Goal: Navigation & Orientation: Locate item on page

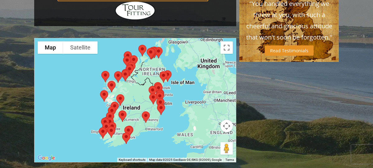
scroll to position [527, 0]
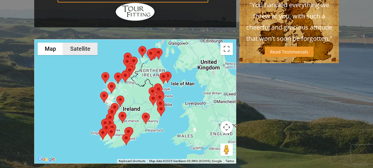
click at [85, 43] on button "Satellite" at bounding box center [80, 49] width 35 height 12
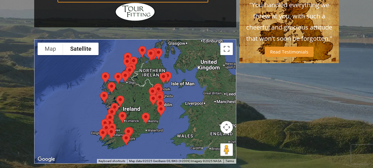
click at [228, 121] on button "Map camera controls" at bounding box center [226, 127] width 12 height 12
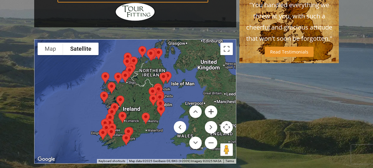
click at [214, 105] on button "Zoom in" at bounding box center [211, 111] width 12 height 12
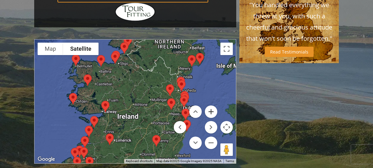
click at [214, 105] on button "Zoom in" at bounding box center [211, 111] width 12 height 12
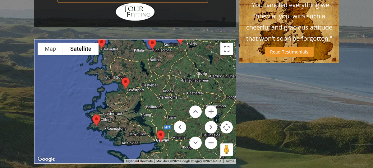
drag, startPoint x: 131, startPoint y: 77, endPoint x: 219, endPoint y: 97, distance: 89.9
click at [219, 97] on div at bounding box center [136, 101] width 202 height 124
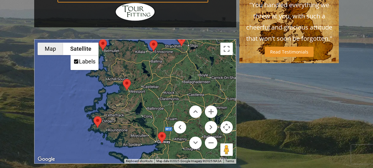
click at [50, 43] on button "Map" at bounding box center [50, 49] width 25 height 12
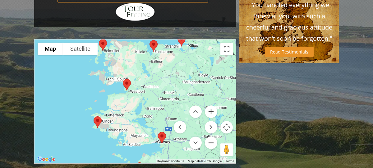
click at [211, 105] on button "Zoom in" at bounding box center [211, 111] width 12 height 12
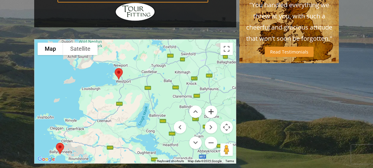
click at [211, 105] on button "Zoom in" at bounding box center [211, 111] width 12 height 12
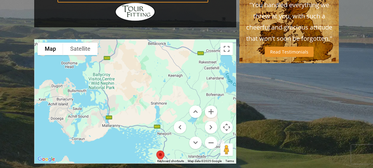
drag, startPoint x: 147, startPoint y: 48, endPoint x: 207, endPoint y: 154, distance: 121.3
click at [213, 137] on button "Zoom out" at bounding box center [211, 143] width 12 height 12
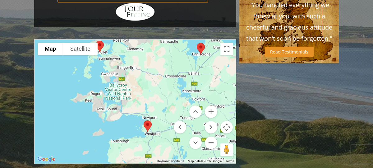
click at [213, 137] on button "Zoom out" at bounding box center [211, 143] width 12 height 12
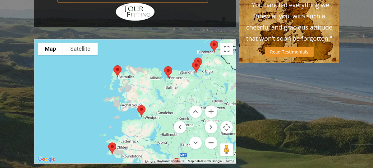
click at [213, 137] on button "Zoom out" at bounding box center [211, 143] width 12 height 12
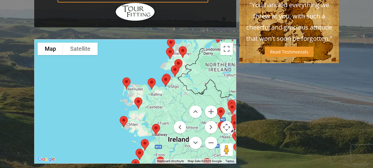
click at [123, 114] on img at bounding box center [123, 122] width 13 height 16
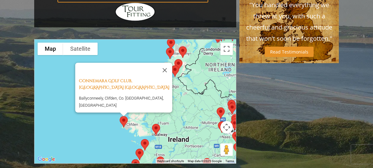
click at [158, 121] on img at bounding box center [156, 129] width 13 height 16
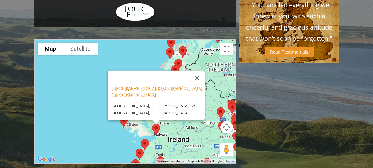
click at [144, 137] on img at bounding box center [144, 145] width 13 height 16
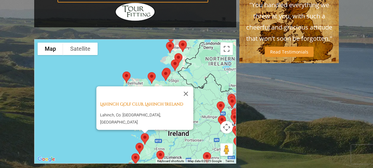
click at [141, 140] on img at bounding box center [139, 148] width 13 height 16
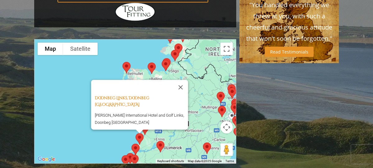
click at [137, 141] on img at bounding box center [135, 149] width 13 height 16
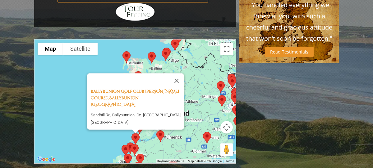
click at [160, 128] on img at bounding box center [160, 136] width 13 height 16
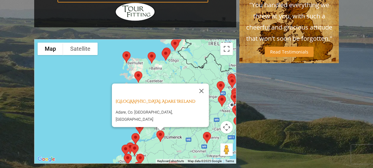
click at [134, 141] on img at bounding box center [134, 149] width 13 height 16
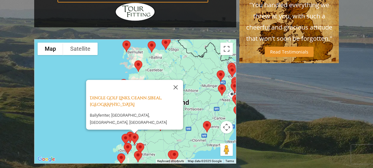
click at [140, 140] on img at bounding box center [140, 148] width 13 height 16
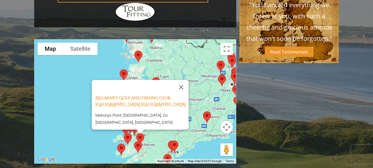
click at [139, 139] on img at bounding box center [138, 147] width 13 height 16
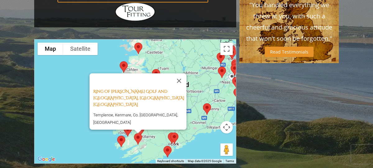
click at [166, 143] on img at bounding box center [167, 151] width 13 height 16
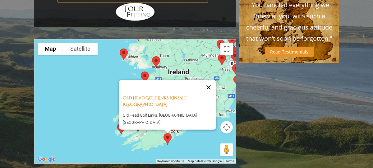
click at [207, 80] on button "Close" at bounding box center [208, 87] width 15 height 15
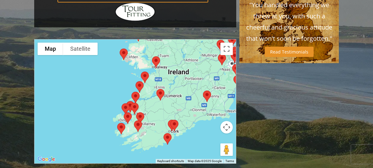
click at [122, 120] on img at bounding box center [121, 128] width 13 height 16
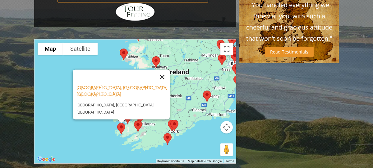
click at [165, 70] on button "Close" at bounding box center [162, 77] width 15 height 15
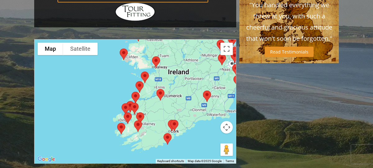
click at [209, 88] on img at bounding box center [207, 96] width 13 height 16
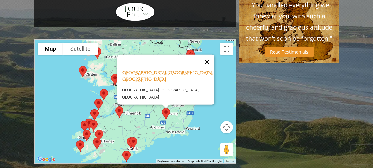
click at [209, 55] on button "Close" at bounding box center [207, 62] width 15 height 15
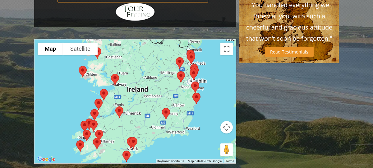
click at [197, 90] on img at bounding box center [196, 98] width 13 height 16
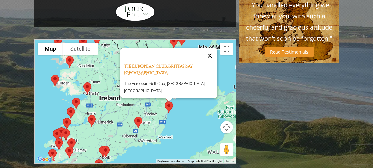
click at [210, 48] on button "Close" at bounding box center [209, 55] width 15 height 15
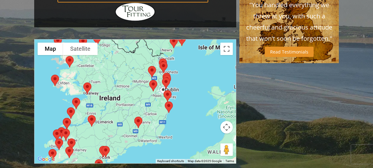
click at [169, 88] on img at bounding box center [167, 96] width 13 height 16
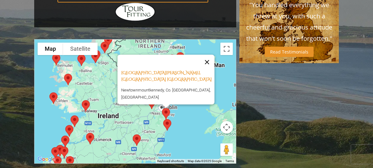
click at [210, 55] on button "Close" at bounding box center [207, 62] width 15 height 15
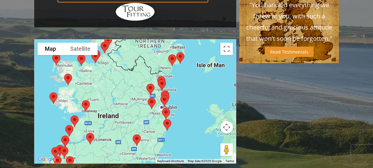
click at [152, 95] on img at bounding box center [151, 103] width 13 height 16
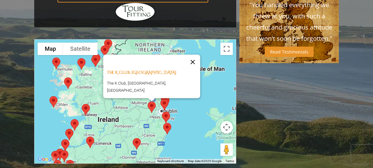
click at [185, 54] on button "Close" at bounding box center [192, 61] width 15 height 15
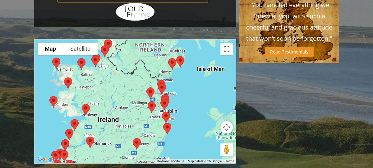
click at [151, 85] on img at bounding box center [150, 93] width 13 height 16
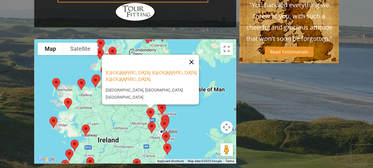
click at [194, 55] on button "Close" at bounding box center [191, 62] width 15 height 15
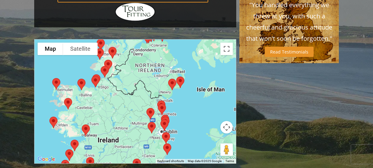
click at [161, 101] on img at bounding box center [161, 109] width 13 height 16
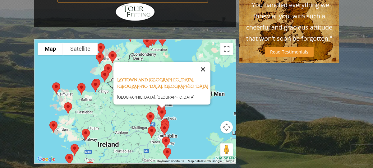
click at [204, 62] on button "Close" at bounding box center [203, 69] width 15 height 15
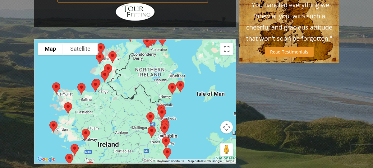
click at [162, 105] on img at bounding box center [161, 113] width 13 height 16
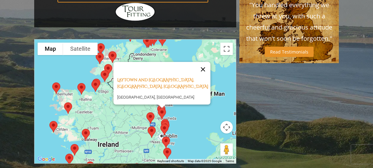
click at [208, 62] on button "Close" at bounding box center [203, 69] width 15 height 15
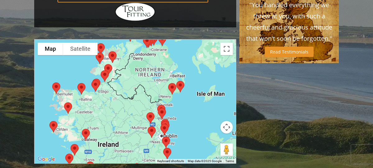
click at [182, 78] on img at bounding box center [180, 86] width 13 height 16
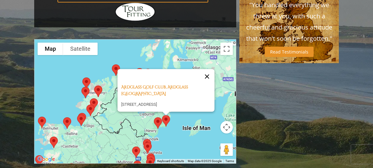
click at [210, 69] on button "Close" at bounding box center [207, 76] width 15 height 15
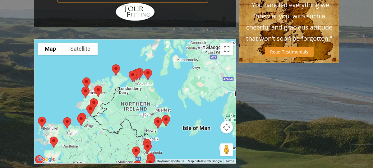
click at [160, 115] on img at bounding box center [157, 123] width 13 height 16
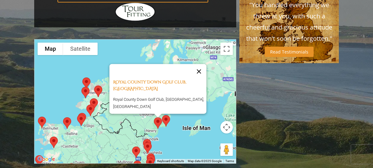
click at [202, 64] on button "Close" at bounding box center [199, 71] width 15 height 15
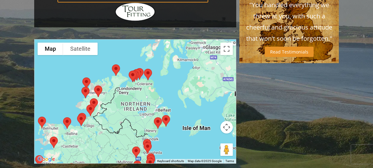
click at [148, 66] on img at bounding box center [147, 74] width 13 height 16
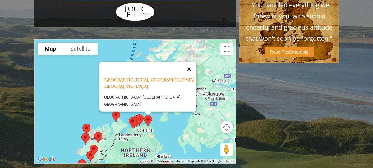
click at [192, 62] on button "Close" at bounding box center [189, 69] width 15 height 15
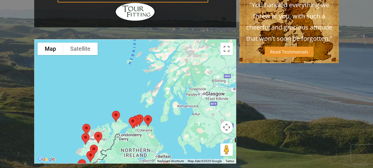
click at [142, 113] on img at bounding box center [136, 121] width 13 height 16
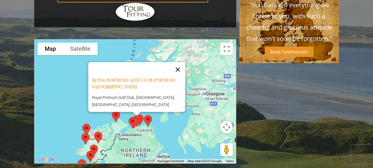
click at [180, 62] on button "Close" at bounding box center [177, 69] width 15 height 15
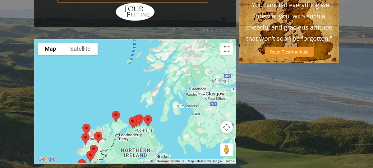
click at [116, 108] on img at bounding box center [115, 116] width 13 height 16
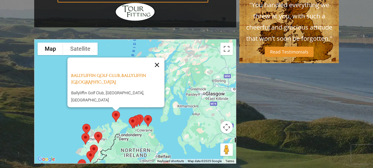
click at [160, 58] on button "Close" at bounding box center [157, 65] width 15 height 15
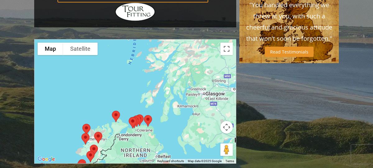
click at [88, 121] on img at bounding box center [86, 129] width 13 height 16
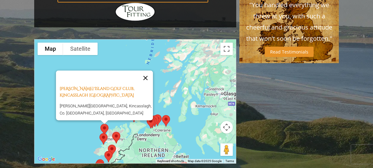
click at [149, 71] on button "Close" at bounding box center [145, 78] width 15 height 15
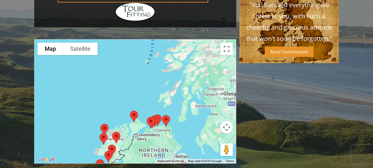
click at [103, 131] on img at bounding box center [103, 139] width 13 height 16
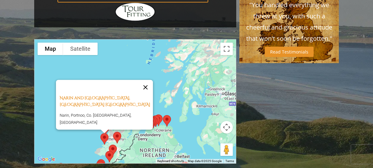
click at [148, 80] on button "Close" at bounding box center [145, 87] width 15 height 15
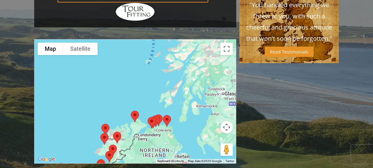
click at [118, 129] on img at bounding box center [117, 137] width 13 height 16
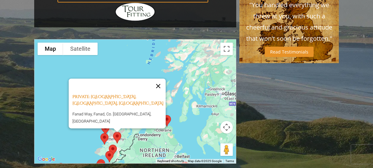
click at [162, 79] on button "Close" at bounding box center [158, 86] width 15 height 15
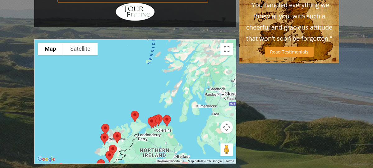
click at [114, 148] on img at bounding box center [109, 156] width 13 height 16
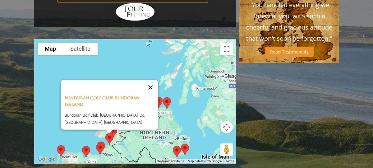
click at [154, 80] on button "Close" at bounding box center [150, 87] width 15 height 15
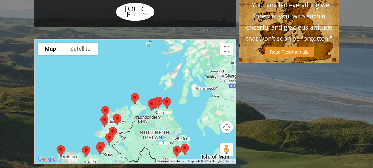
click at [109, 131] on img at bounding box center [109, 139] width 13 height 16
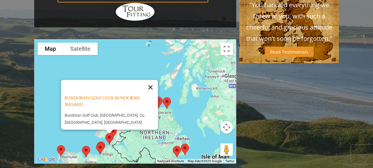
click at [154, 80] on button "Close" at bounding box center [150, 87] width 15 height 15
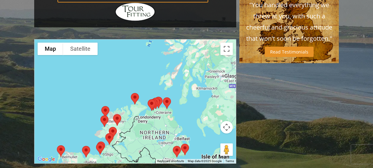
click at [103, 141] on img at bounding box center [100, 149] width 13 height 16
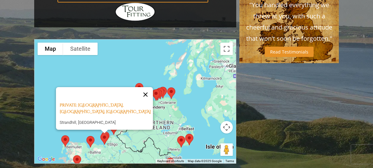
click at [149, 87] on button "Close" at bounding box center [145, 94] width 15 height 15
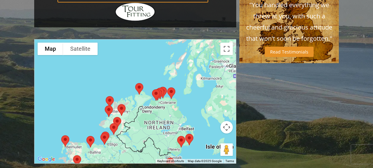
click at [91, 133] on img at bounding box center [90, 141] width 13 height 16
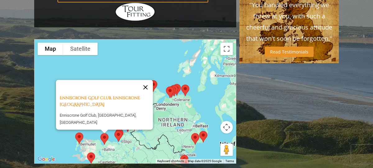
click at [149, 80] on button "Close" at bounding box center [145, 87] width 15 height 15
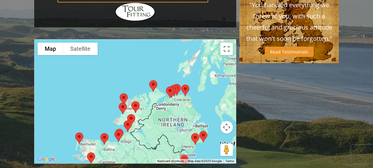
click at [228, 121] on button "Map camera controls" at bounding box center [226, 127] width 12 height 12
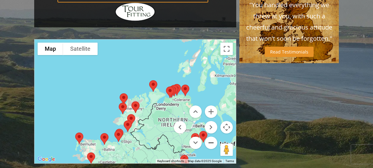
click at [212, 137] on button "Zoom out" at bounding box center [211, 143] width 12 height 12
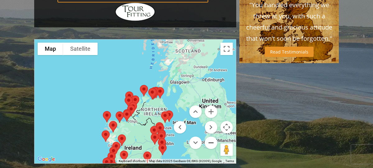
click at [212, 137] on button "Zoom out" at bounding box center [211, 143] width 12 height 12
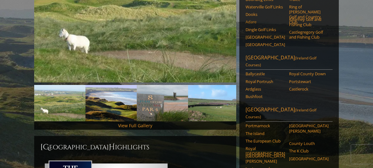
scroll to position [141, 0]
